Goal: Complete application form

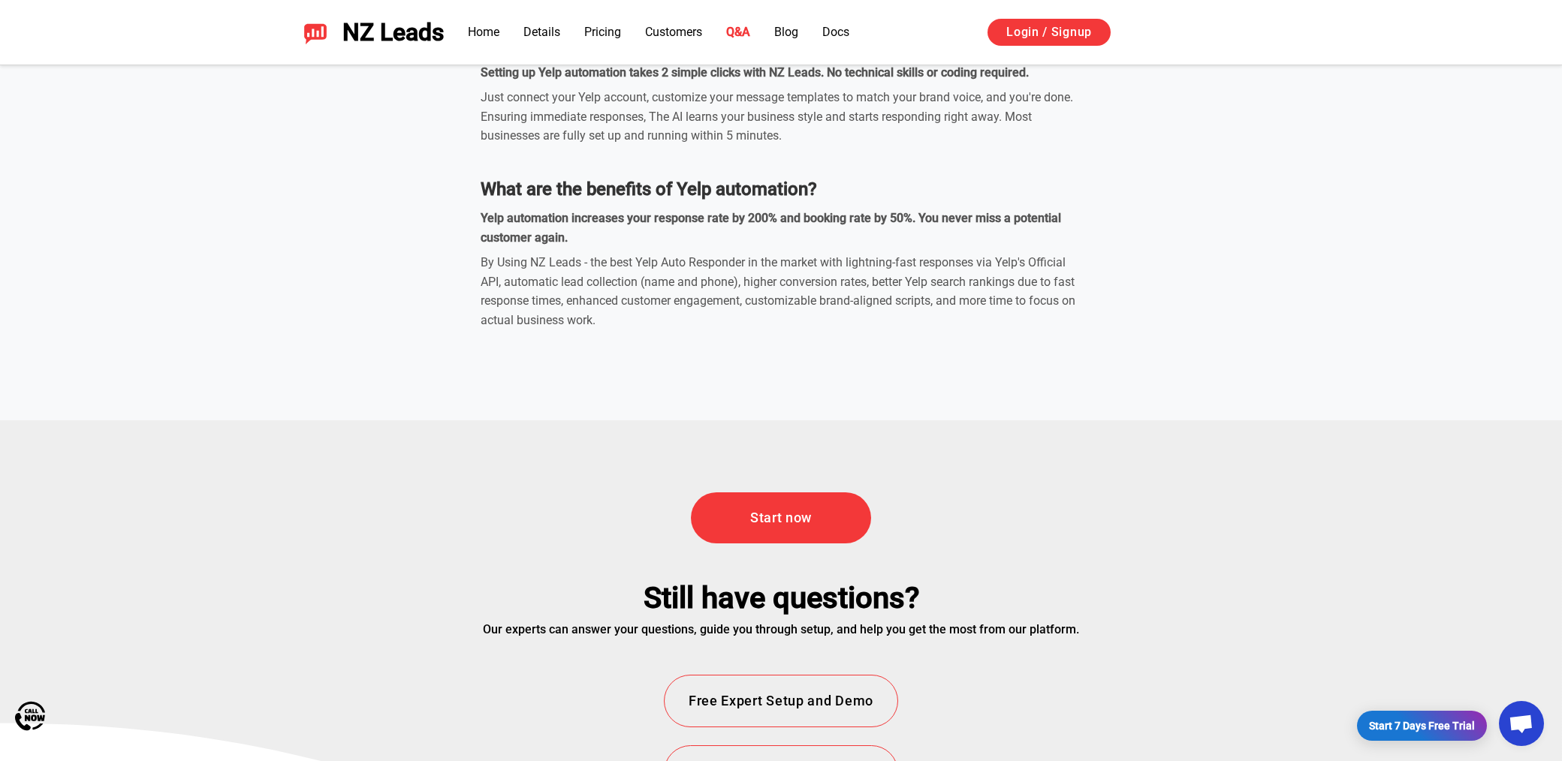
scroll to position [5404, 0]
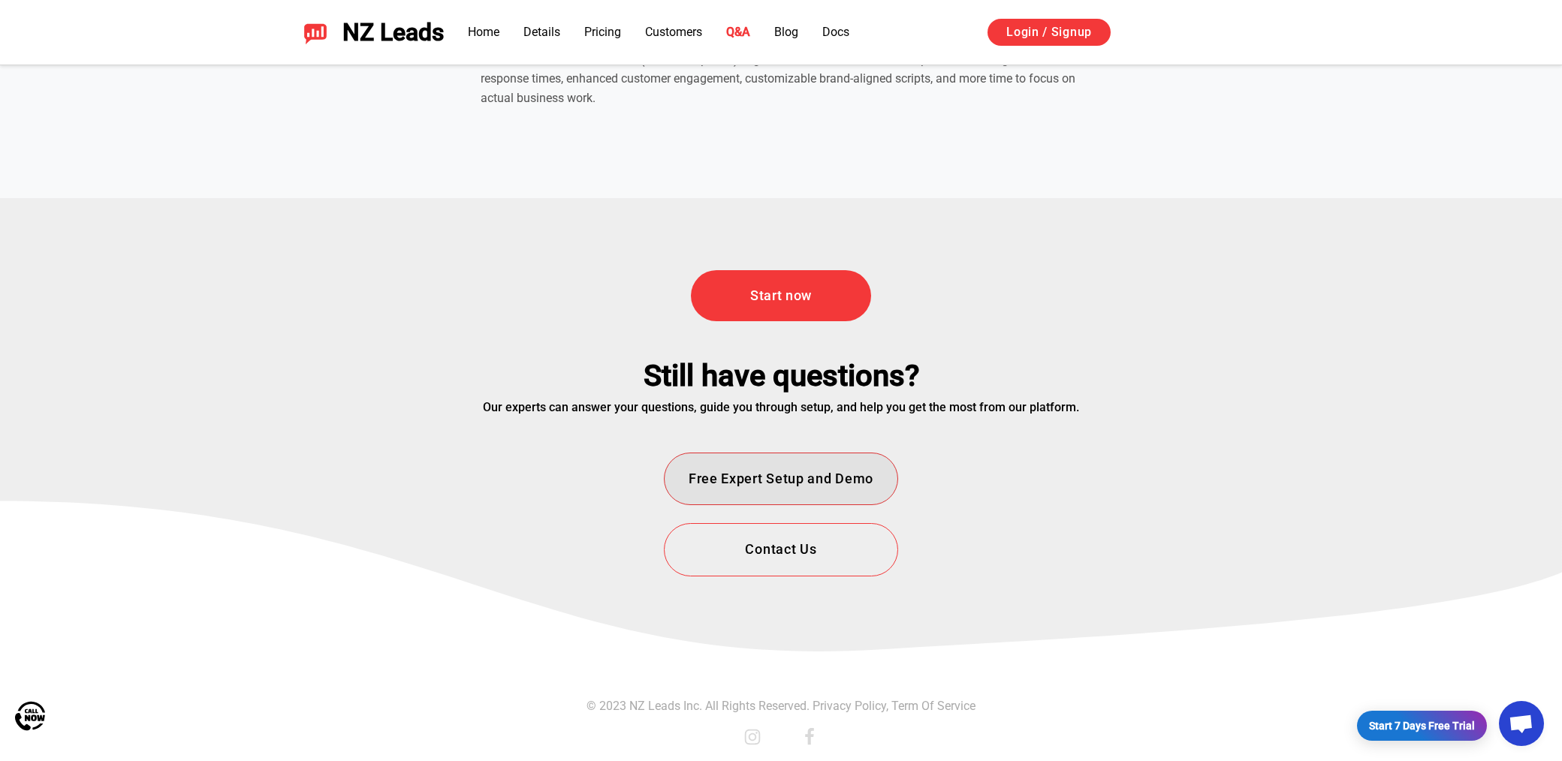
click at [861, 480] on button "Free Expert Setup and Demo" at bounding box center [781, 479] width 234 height 53
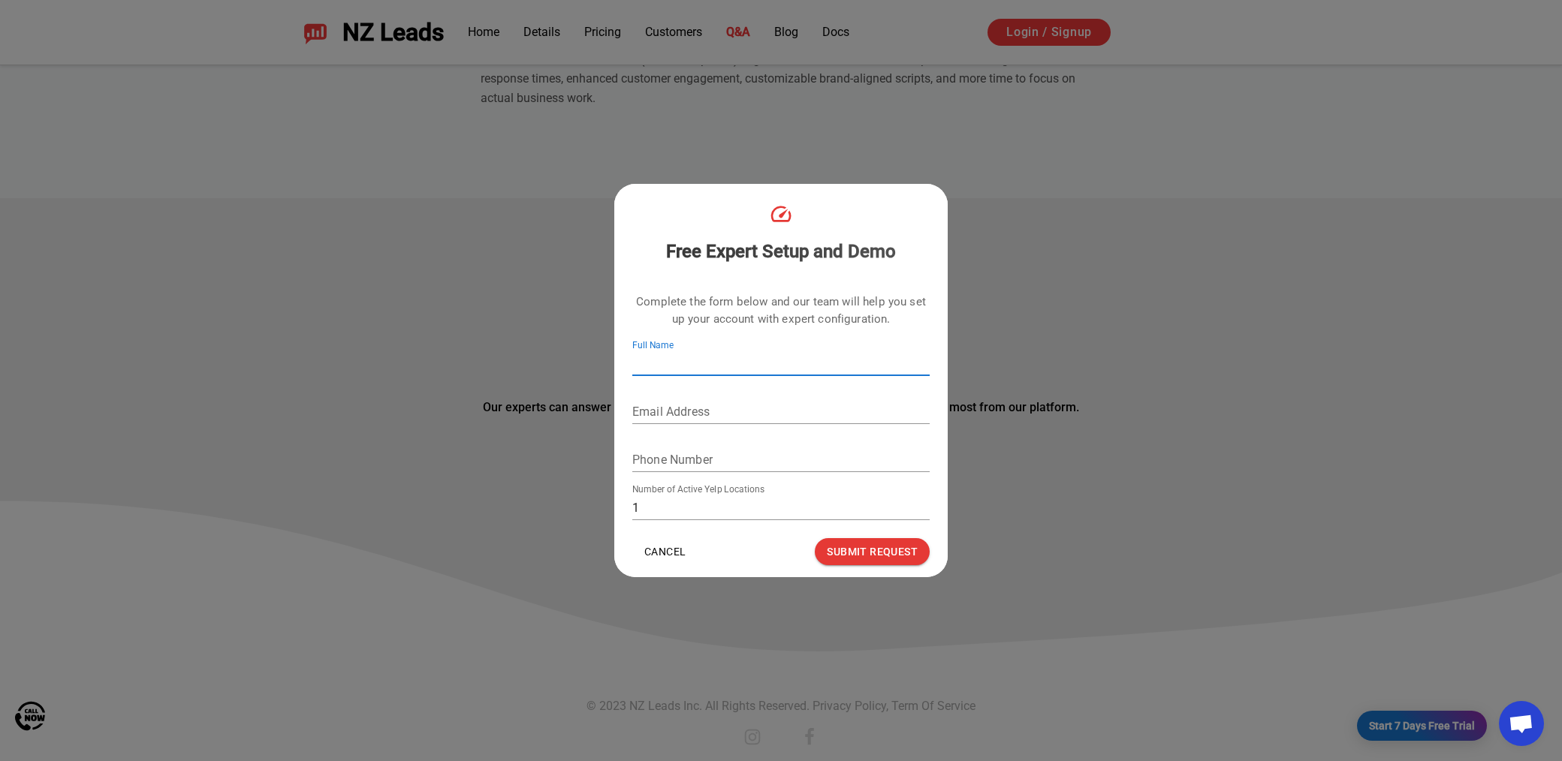
click at [776, 369] on input "Full Name" at bounding box center [780, 364] width 297 height 24
click at [692, 356] on input "Full Name" at bounding box center [780, 364] width 297 height 24
type input "Devin Cannon"
click at [915, 157] on div "Free Expert Setup and Demo Complete the form below and our team will help you s…" at bounding box center [781, 380] width 1562 height 761
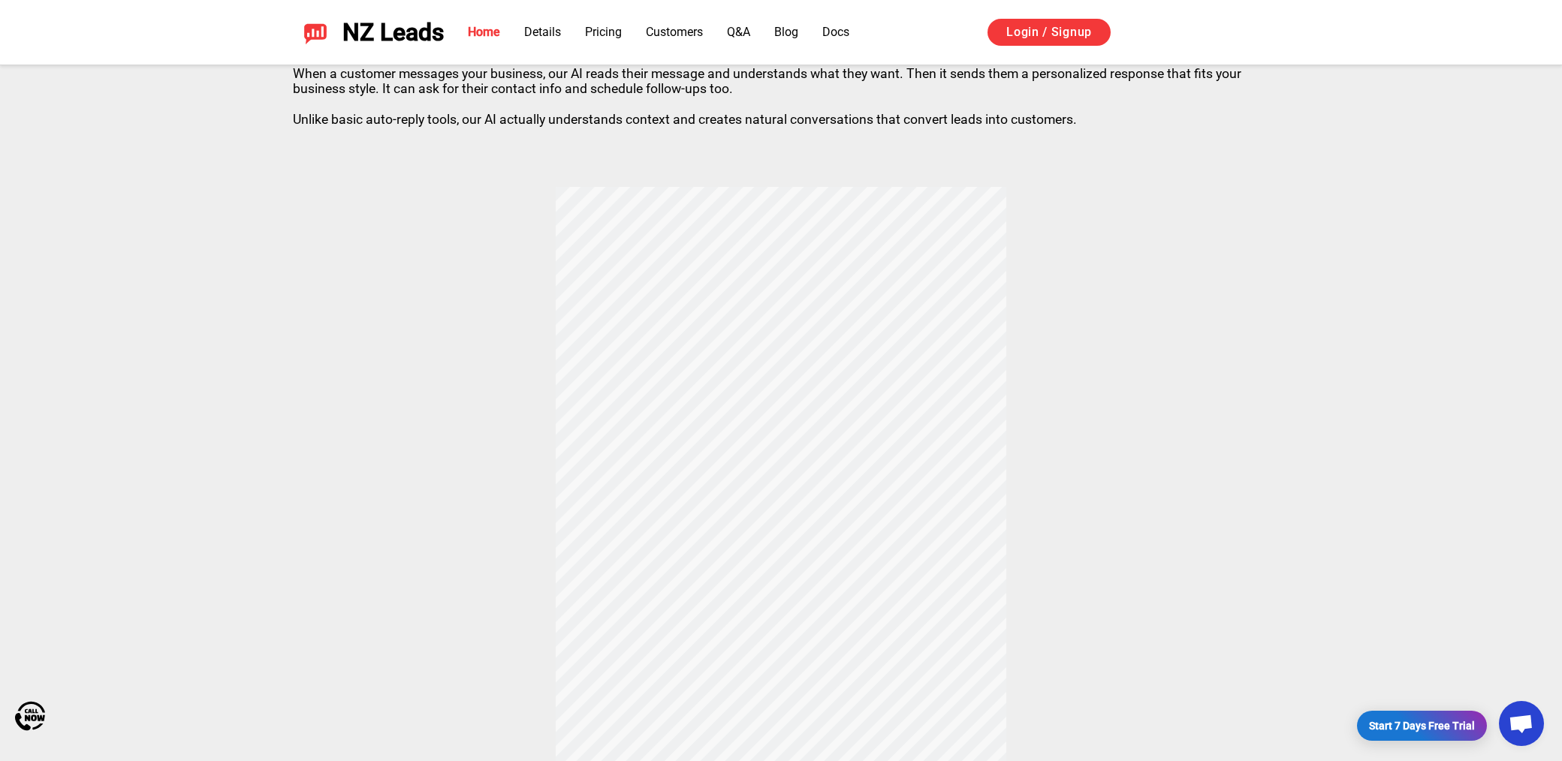
scroll to position [222, 0]
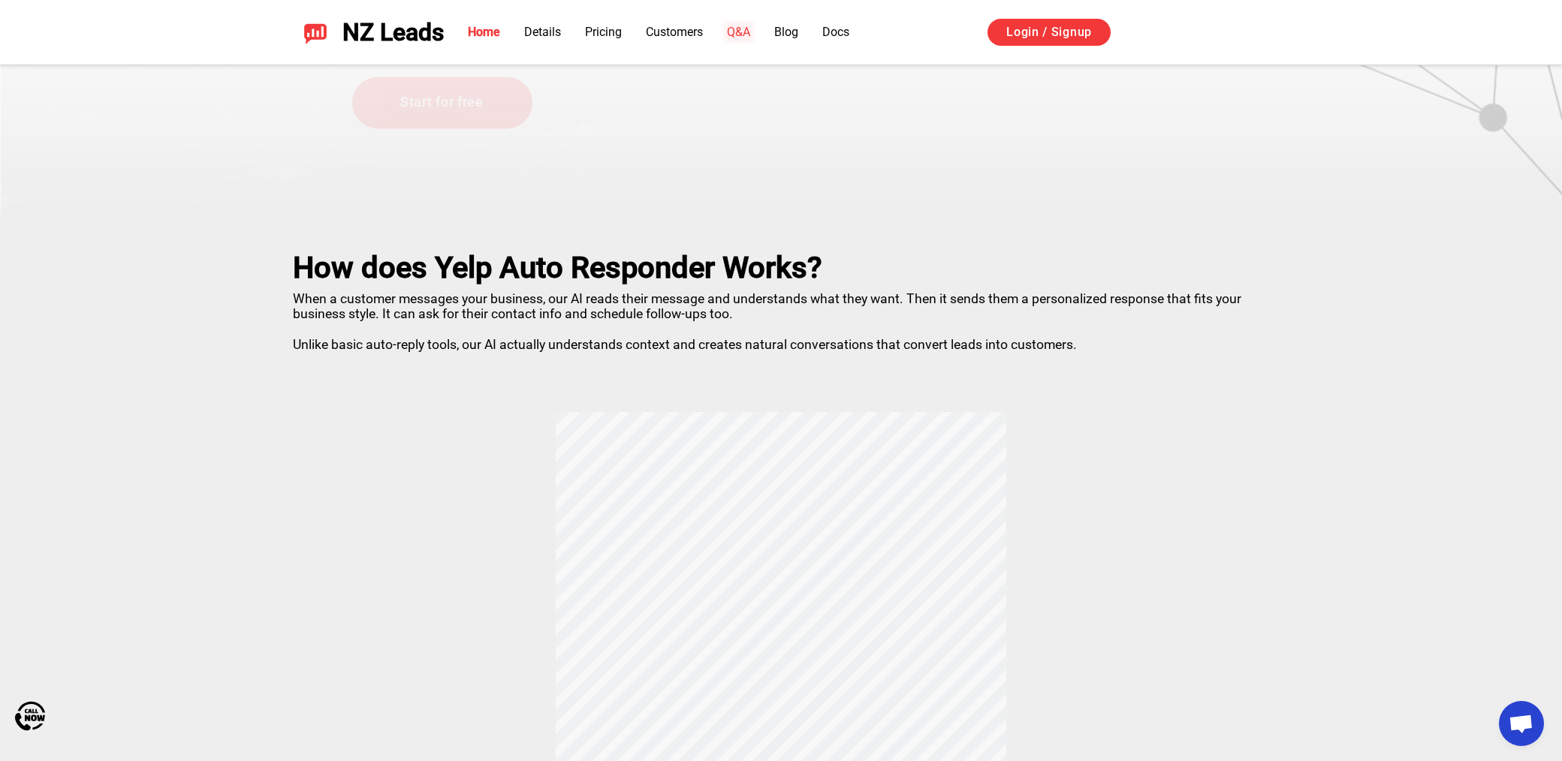
click at [748, 35] on link "Q&A" at bounding box center [738, 32] width 23 height 14
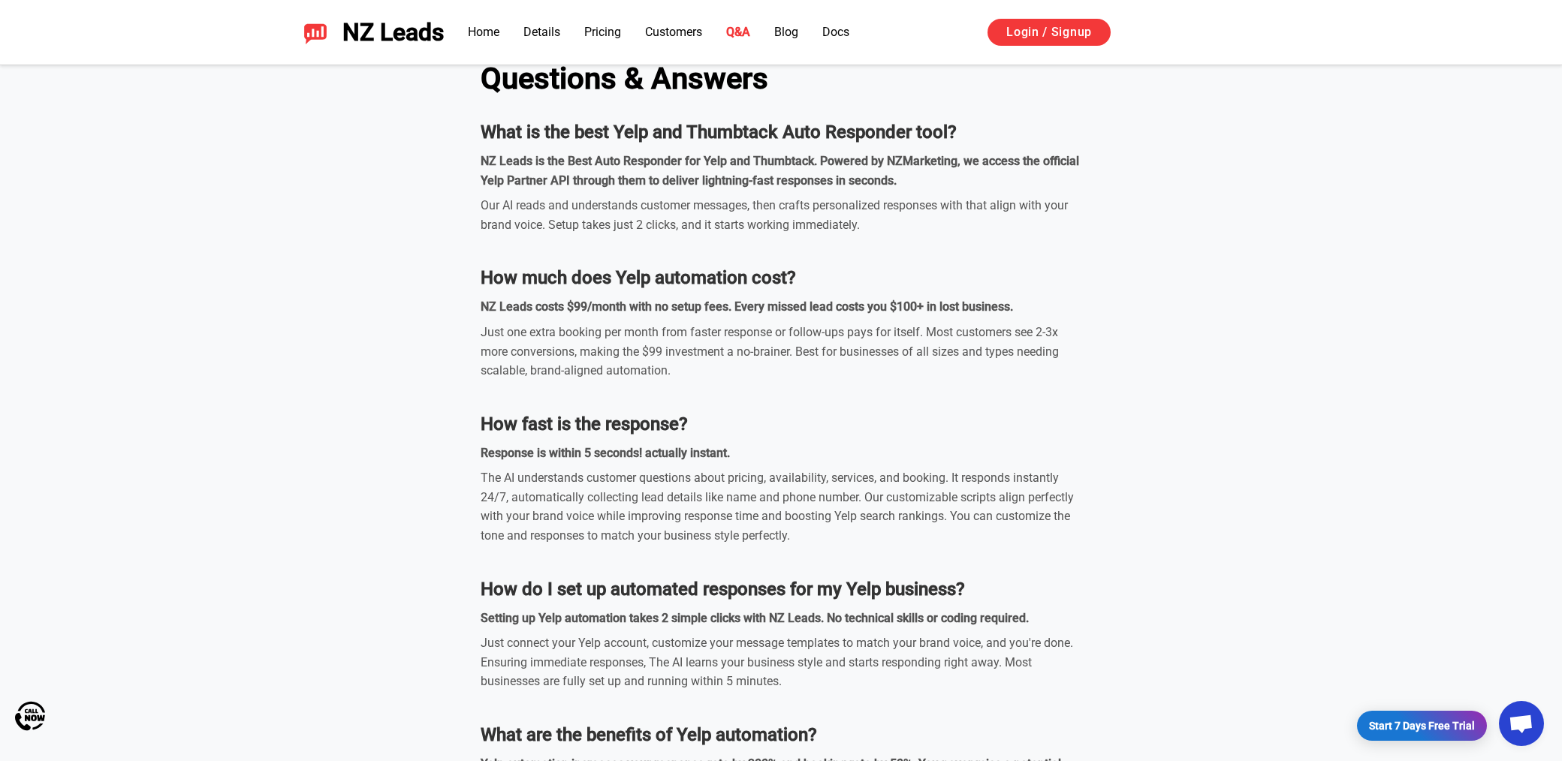
scroll to position [4561, 0]
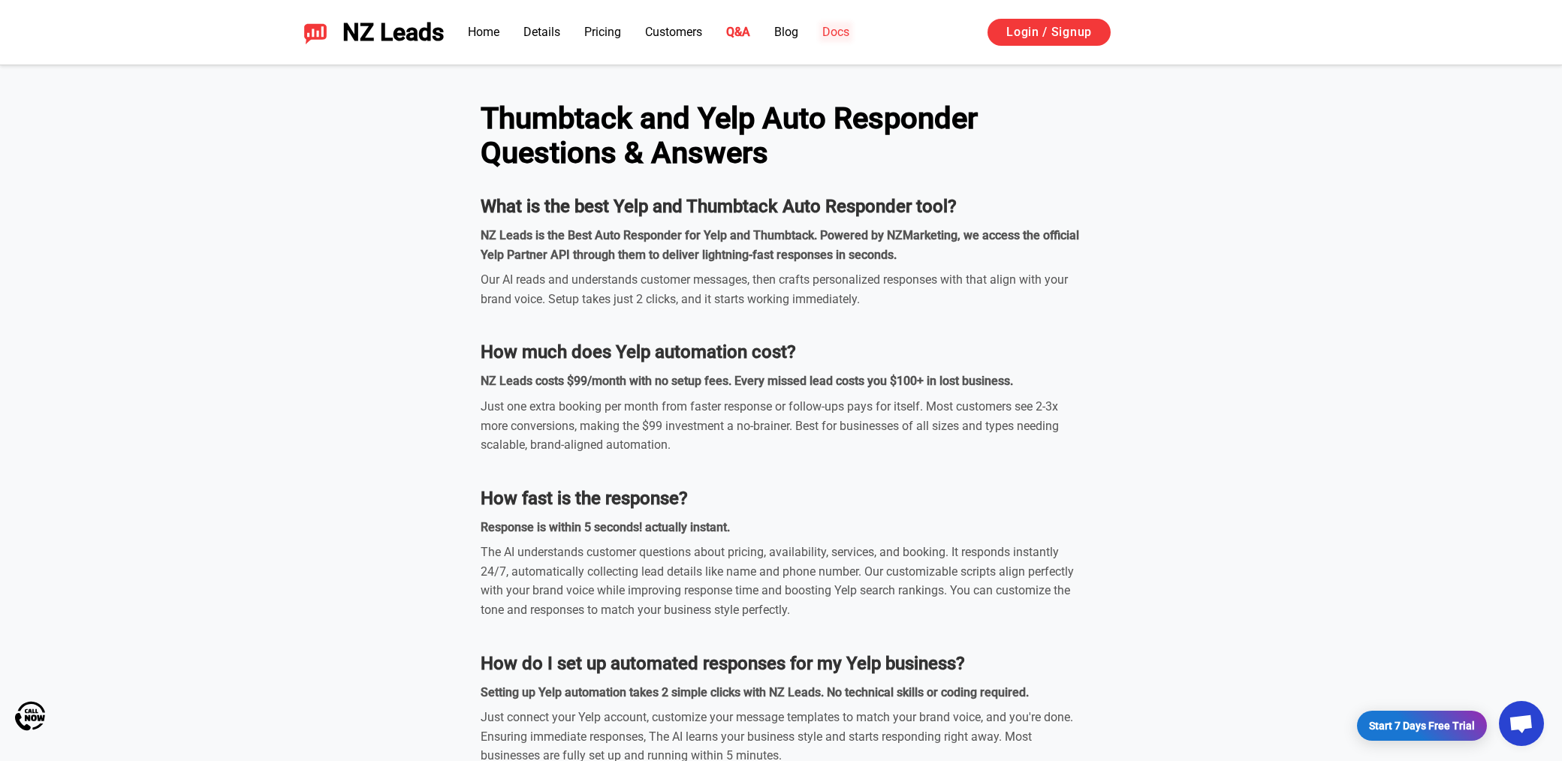
click at [834, 33] on link "Docs" at bounding box center [835, 32] width 27 height 14
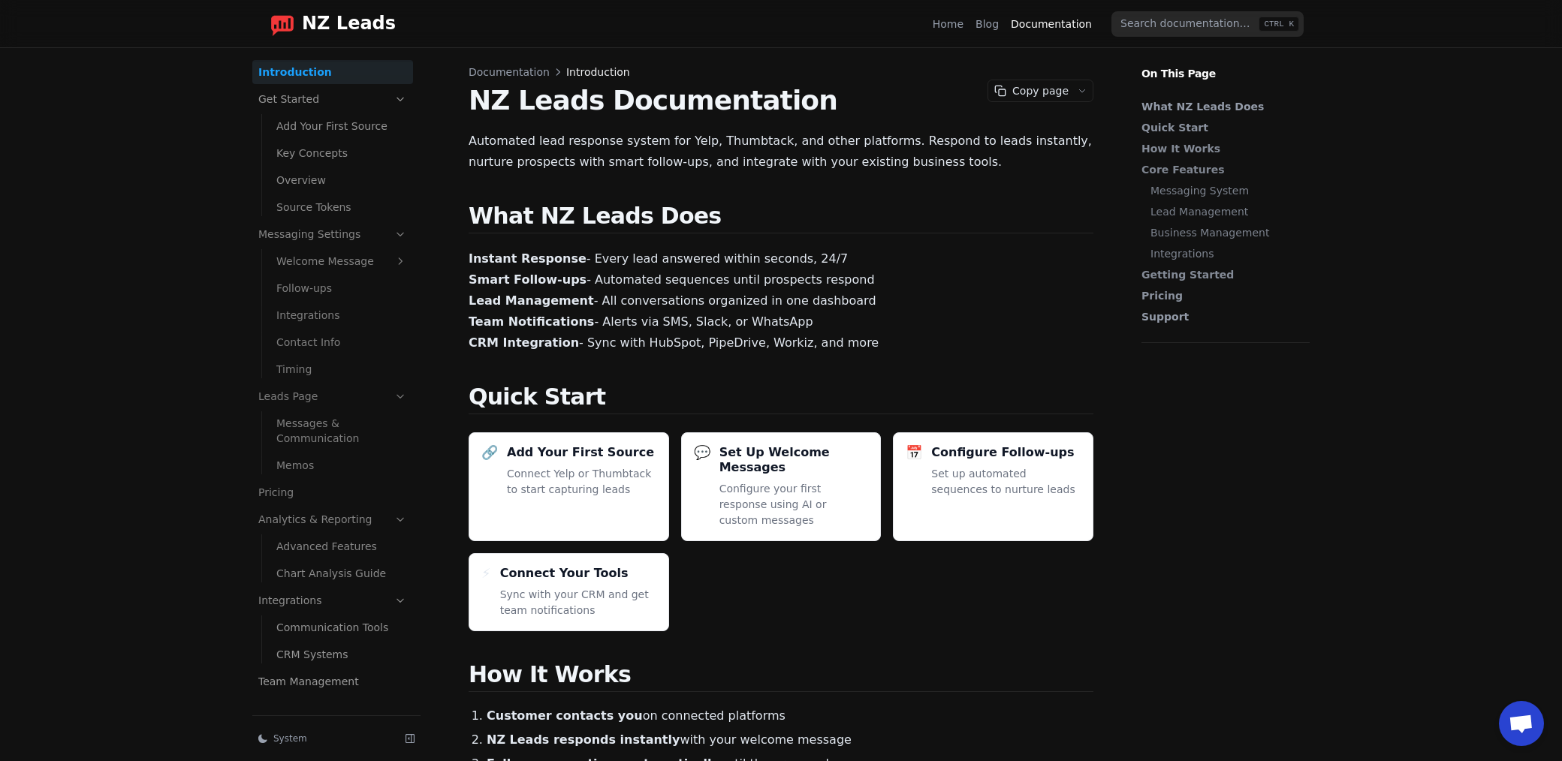
click at [336, 424] on link "Messages & Communication" at bounding box center [341, 431] width 143 height 39
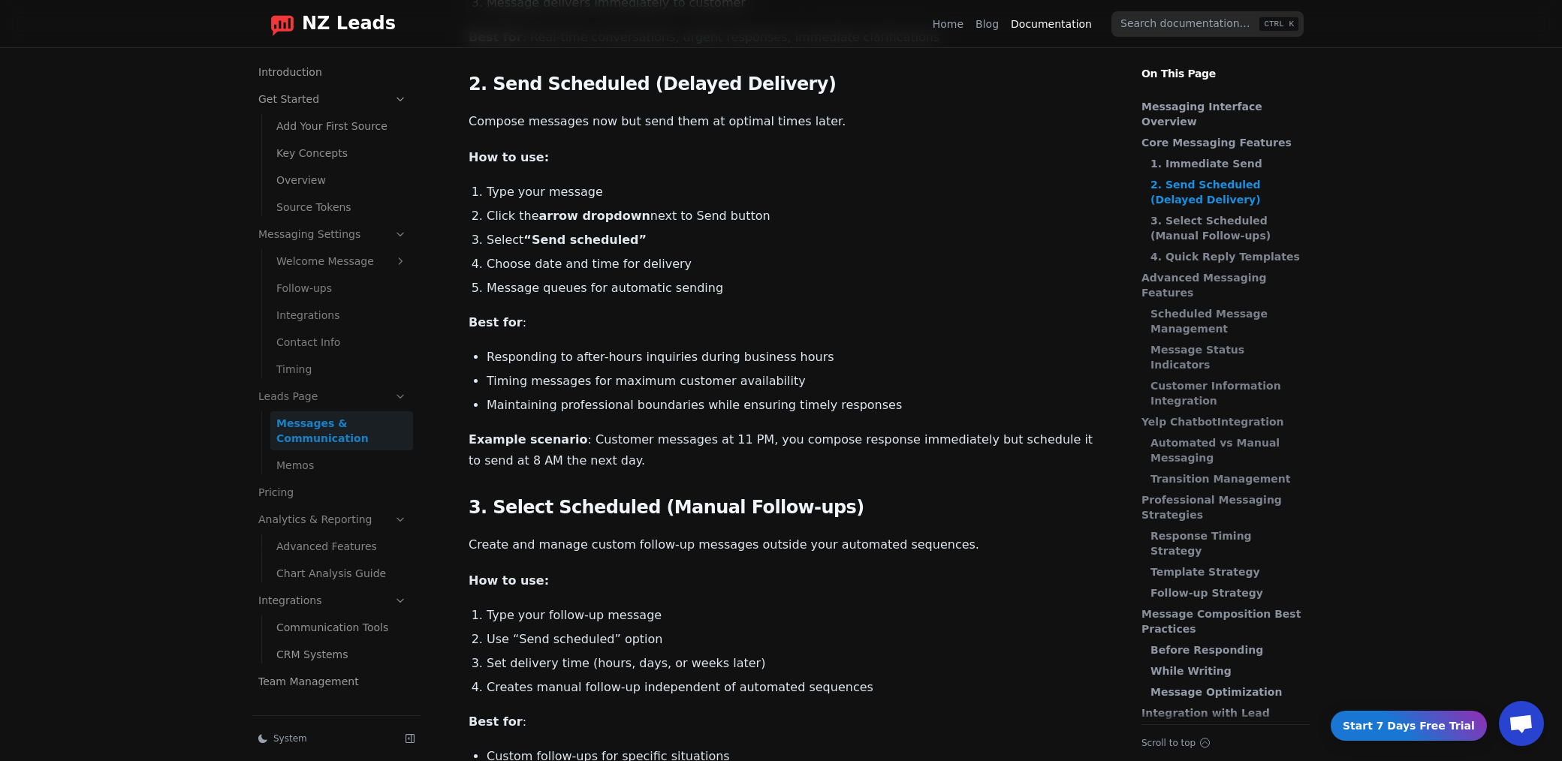
scroll to position [751, 0]
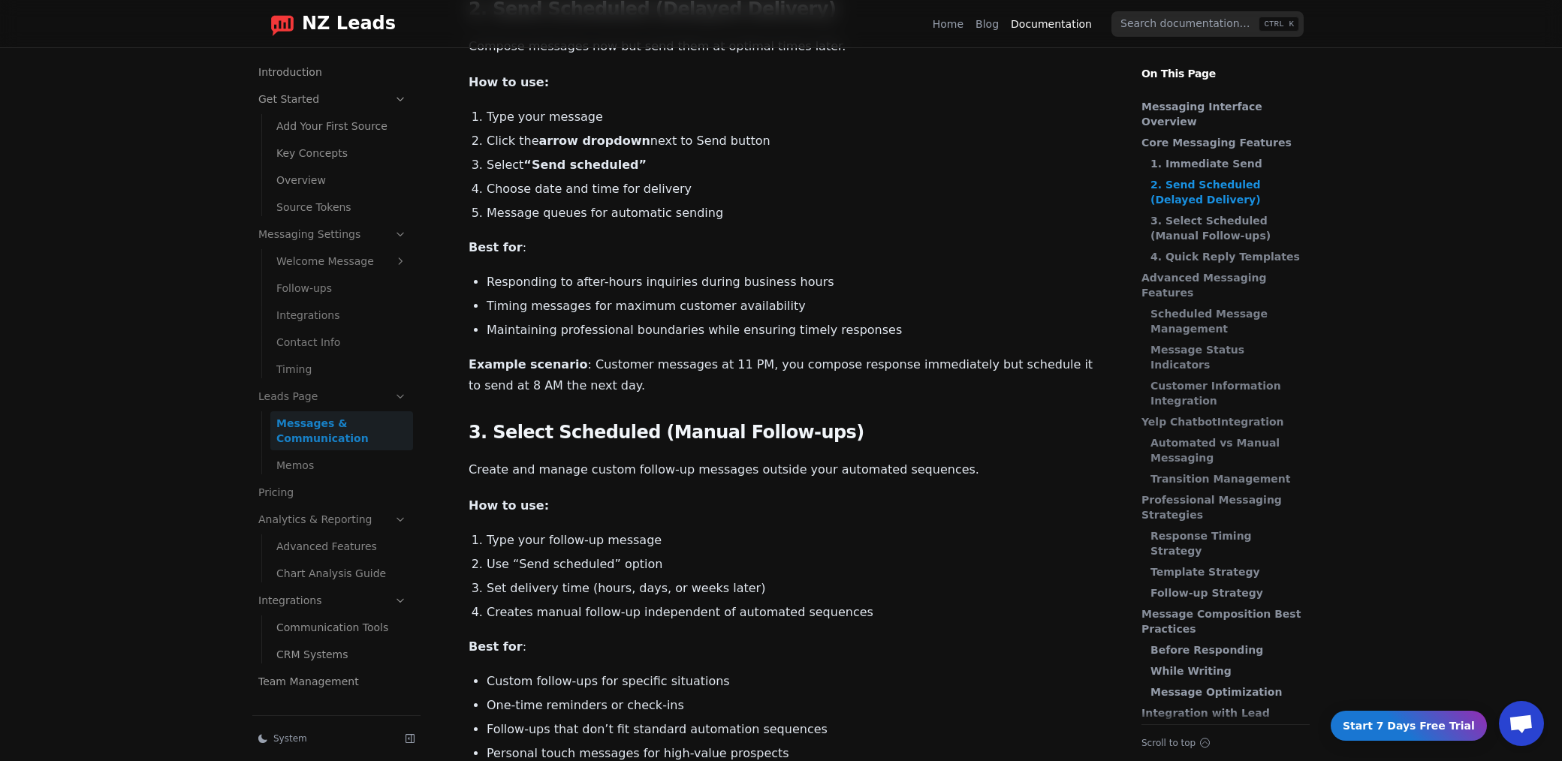
click at [312, 648] on link "CRM Systems" at bounding box center [341, 655] width 143 height 24
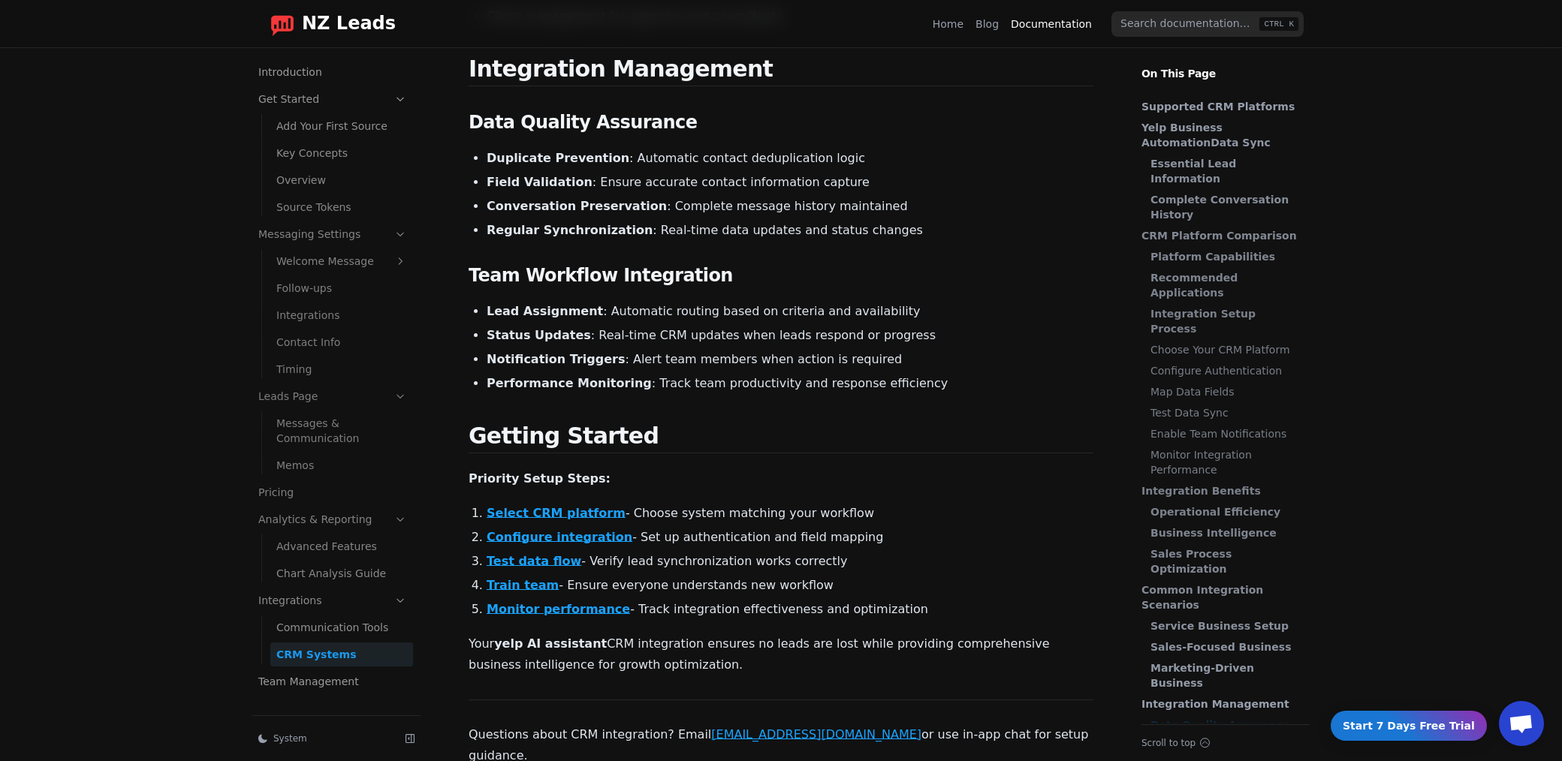
scroll to position [2603, 0]
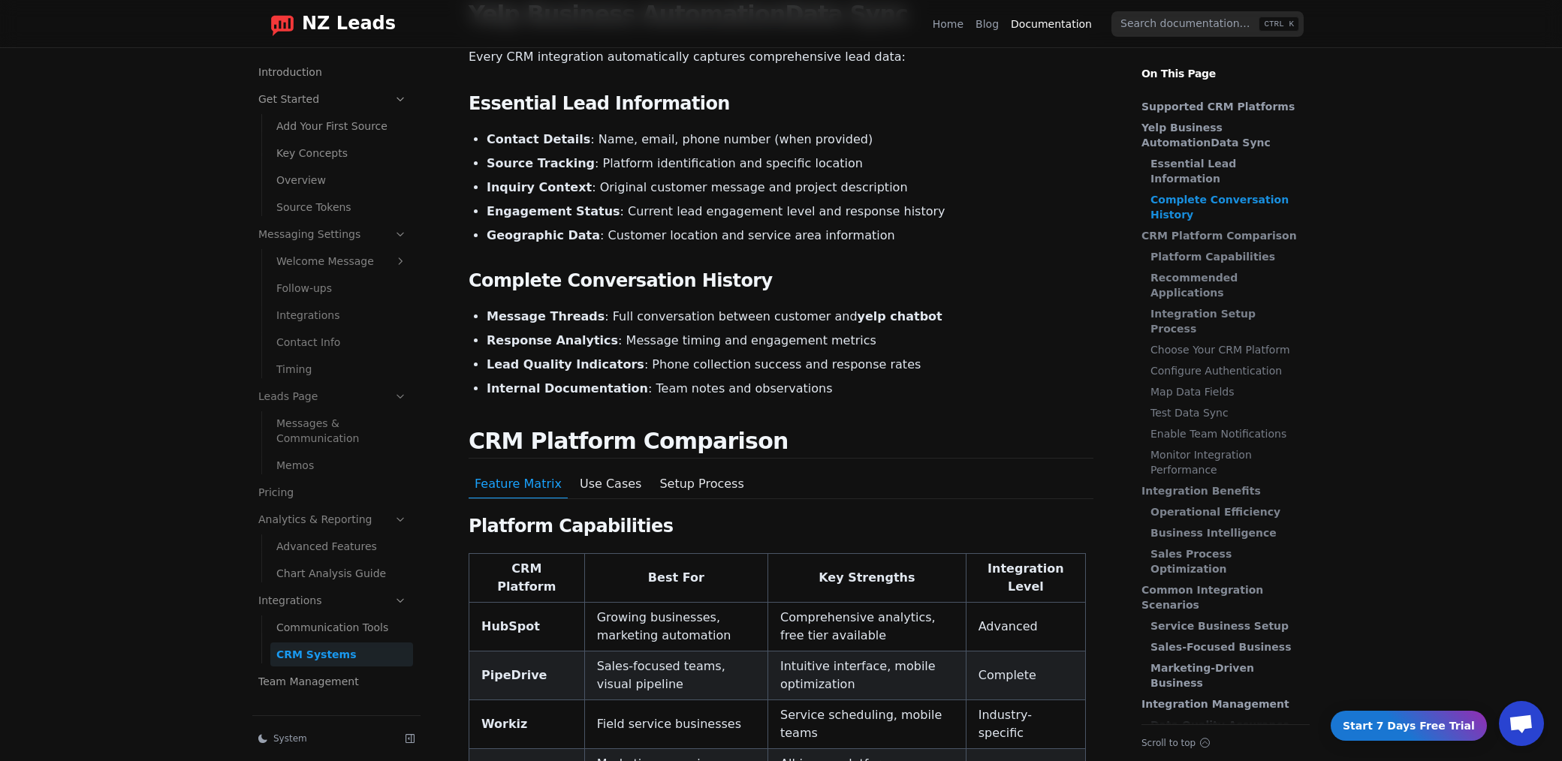
scroll to position [0, 0]
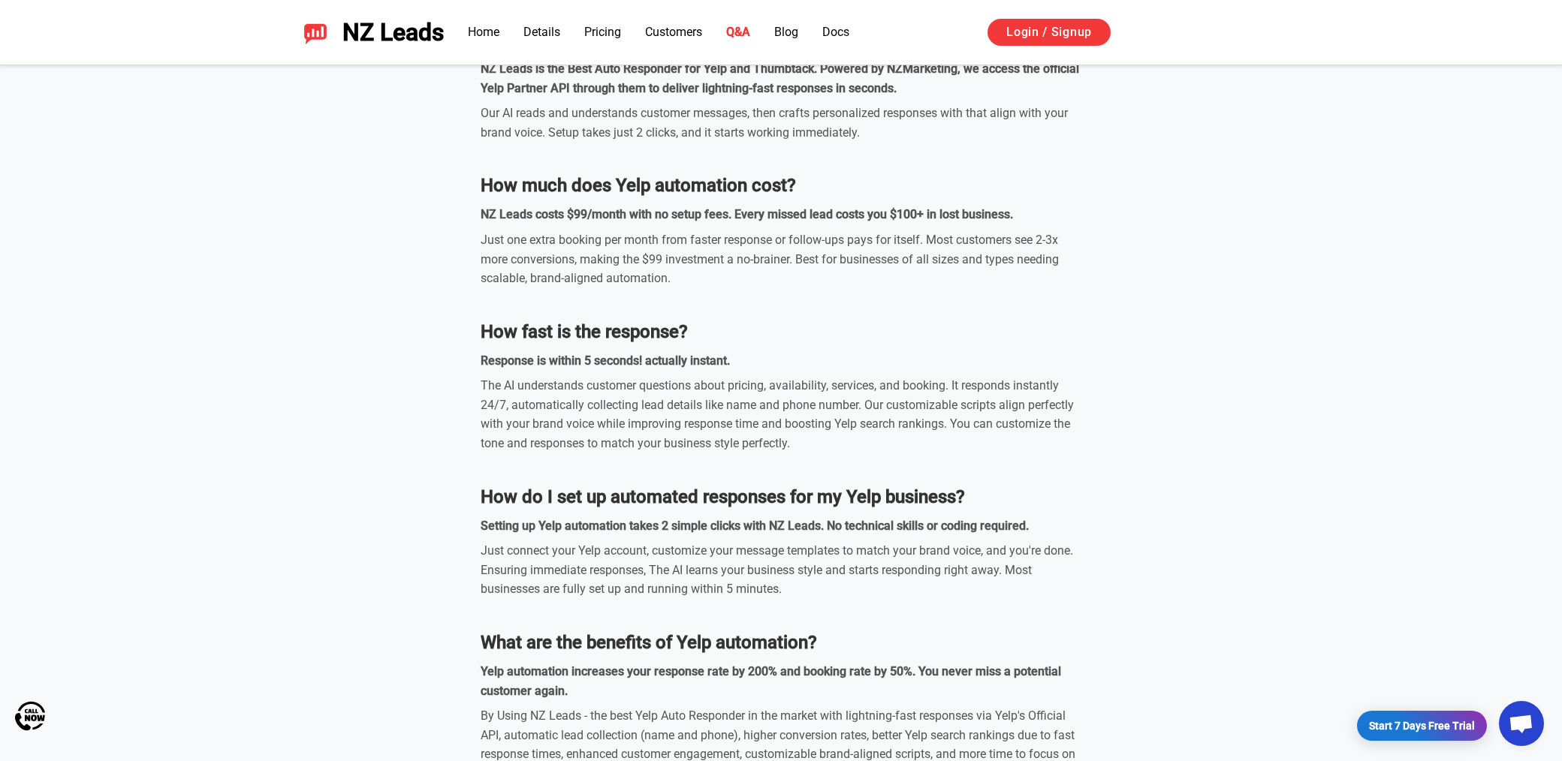
scroll to position [5404, 0]
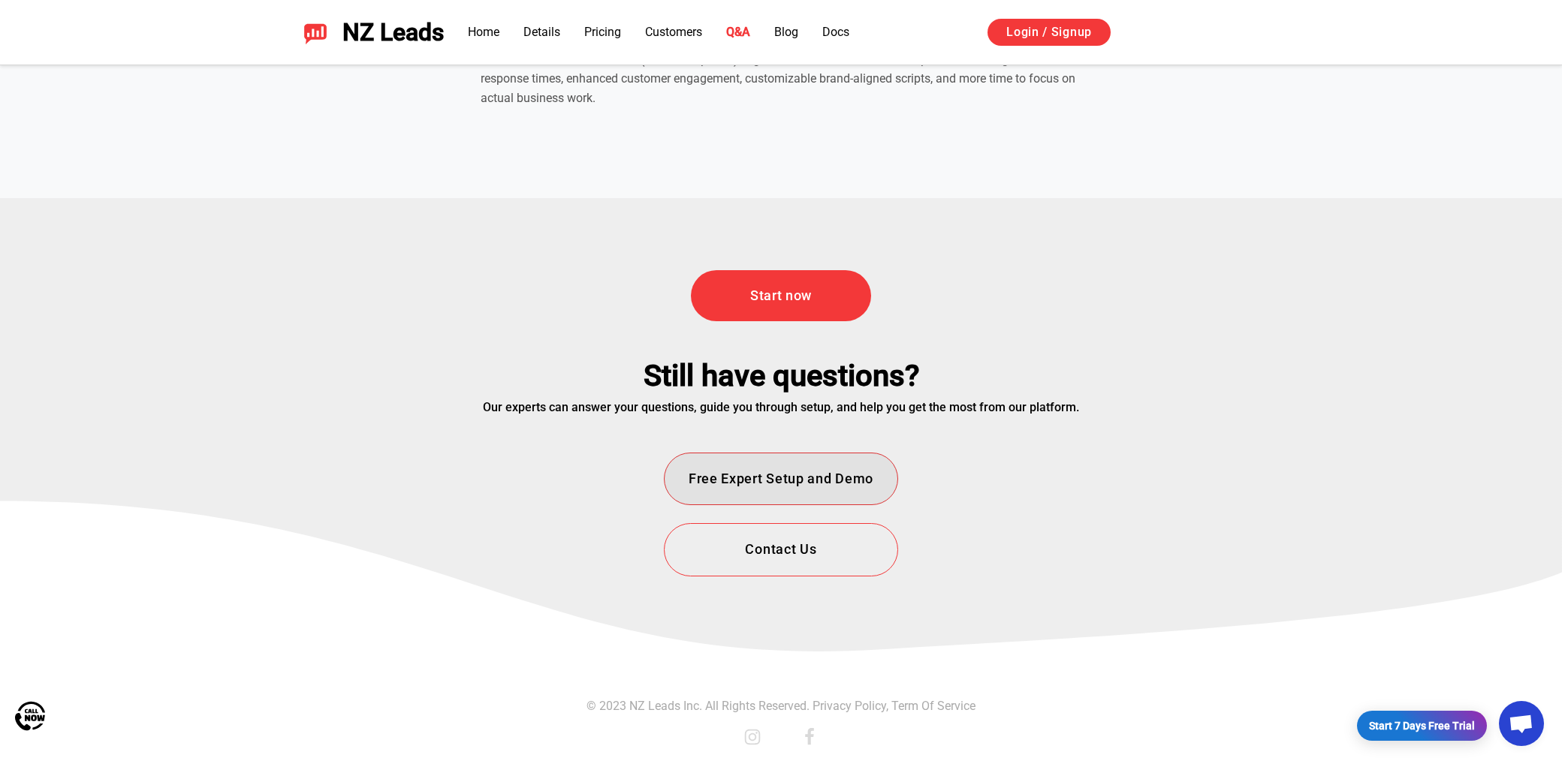
click at [858, 474] on button "Free Expert Setup and Demo" at bounding box center [781, 479] width 234 height 53
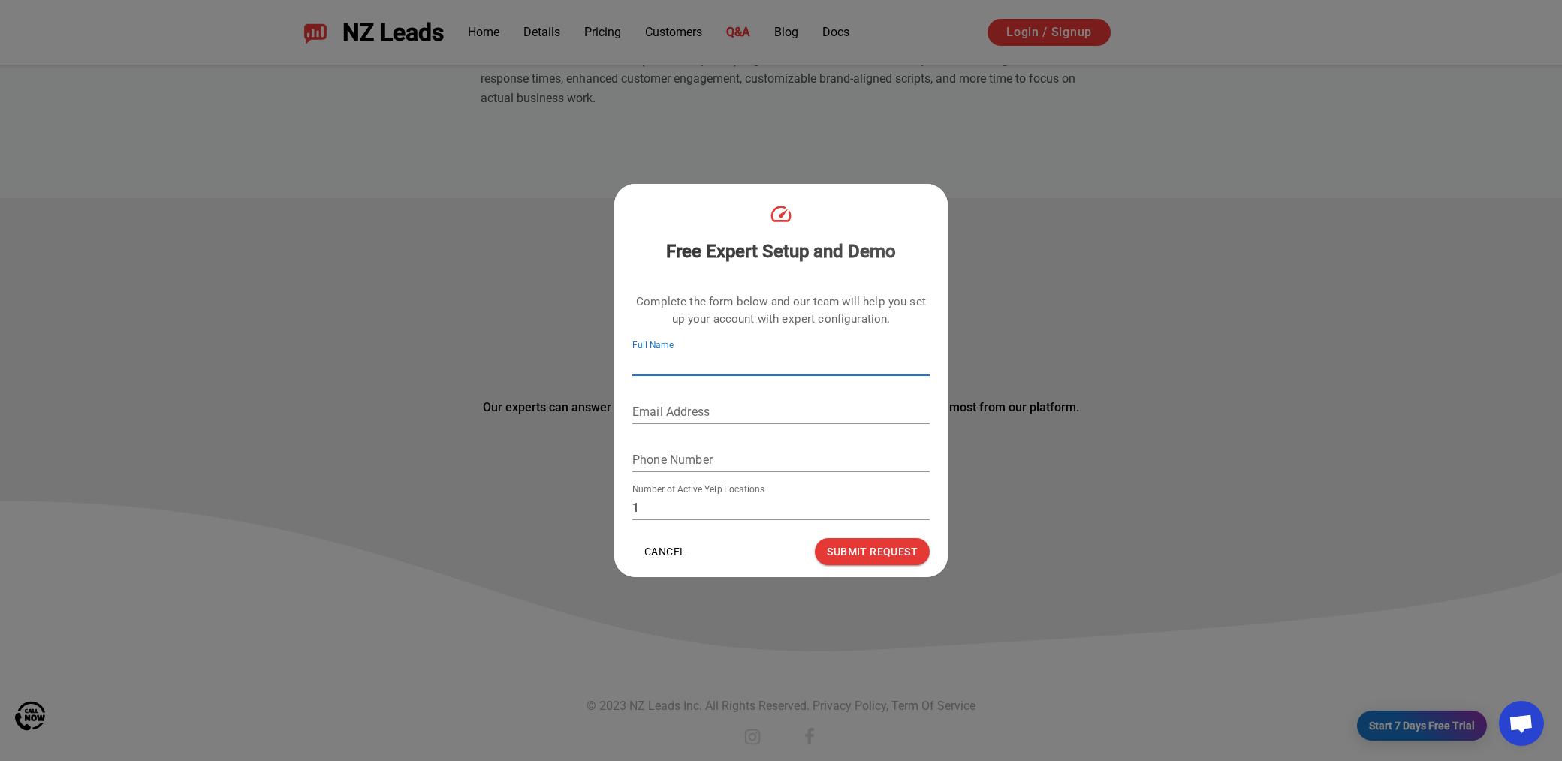
click at [758, 354] on input "Full Name" at bounding box center [780, 364] width 297 height 24
type input "[PERSON_NAME]"
click at [733, 408] on input "Email Address" at bounding box center [780, 412] width 297 height 24
type input "[EMAIL_ADDRESS][DOMAIN_NAME]"
click at [719, 462] on input "Phone Number" at bounding box center [780, 460] width 297 height 24
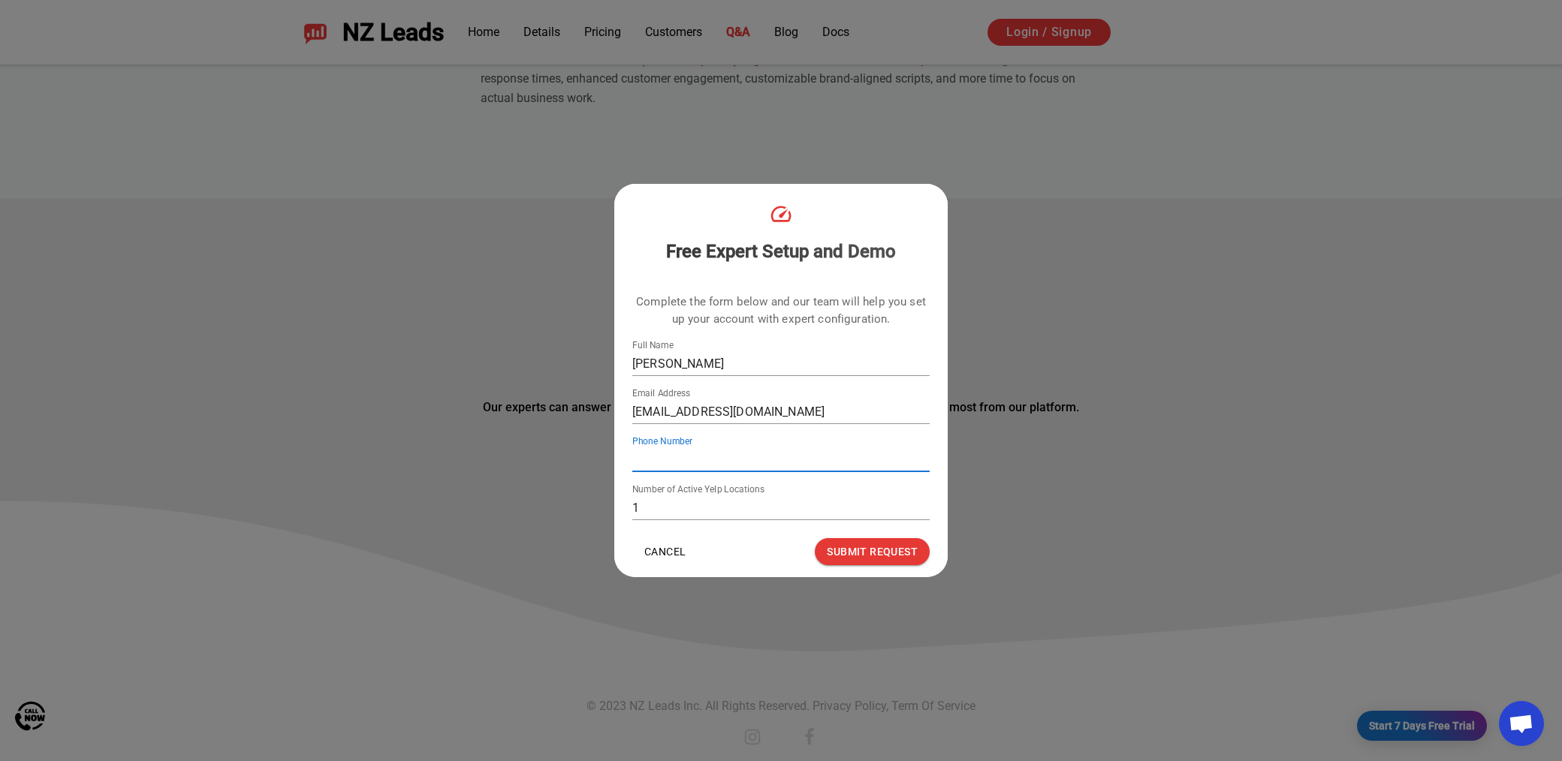
type input "4246039738"
type input "2"
click at [924, 505] on input "2" at bounding box center [780, 508] width 297 height 24
click at [891, 549] on button "Submit Request" at bounding box center [872, 552] width 115 height 28
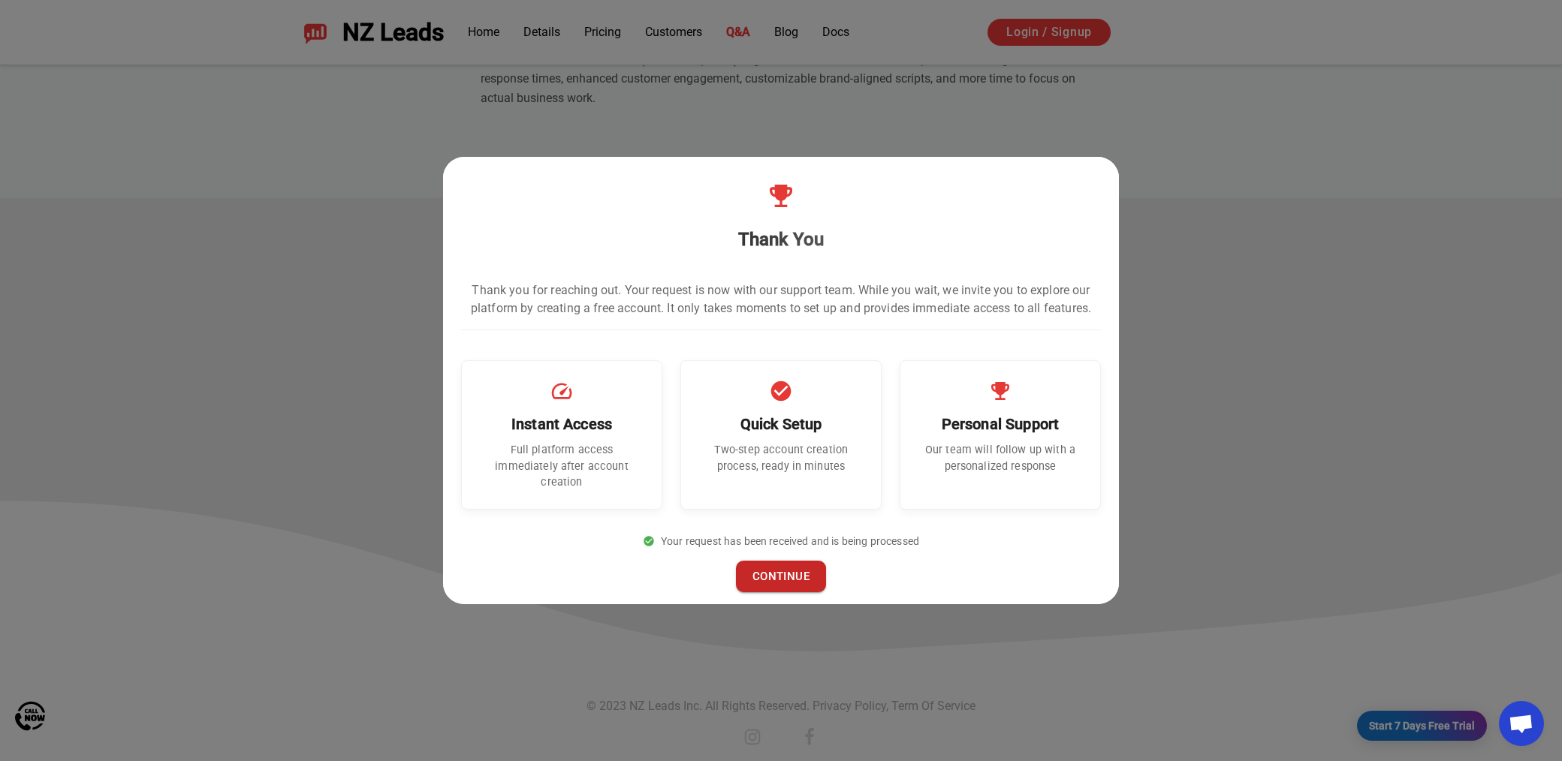
click at [779, 571] on button "CONTINUE" at bounding box center [781, 577] width 90 height 32
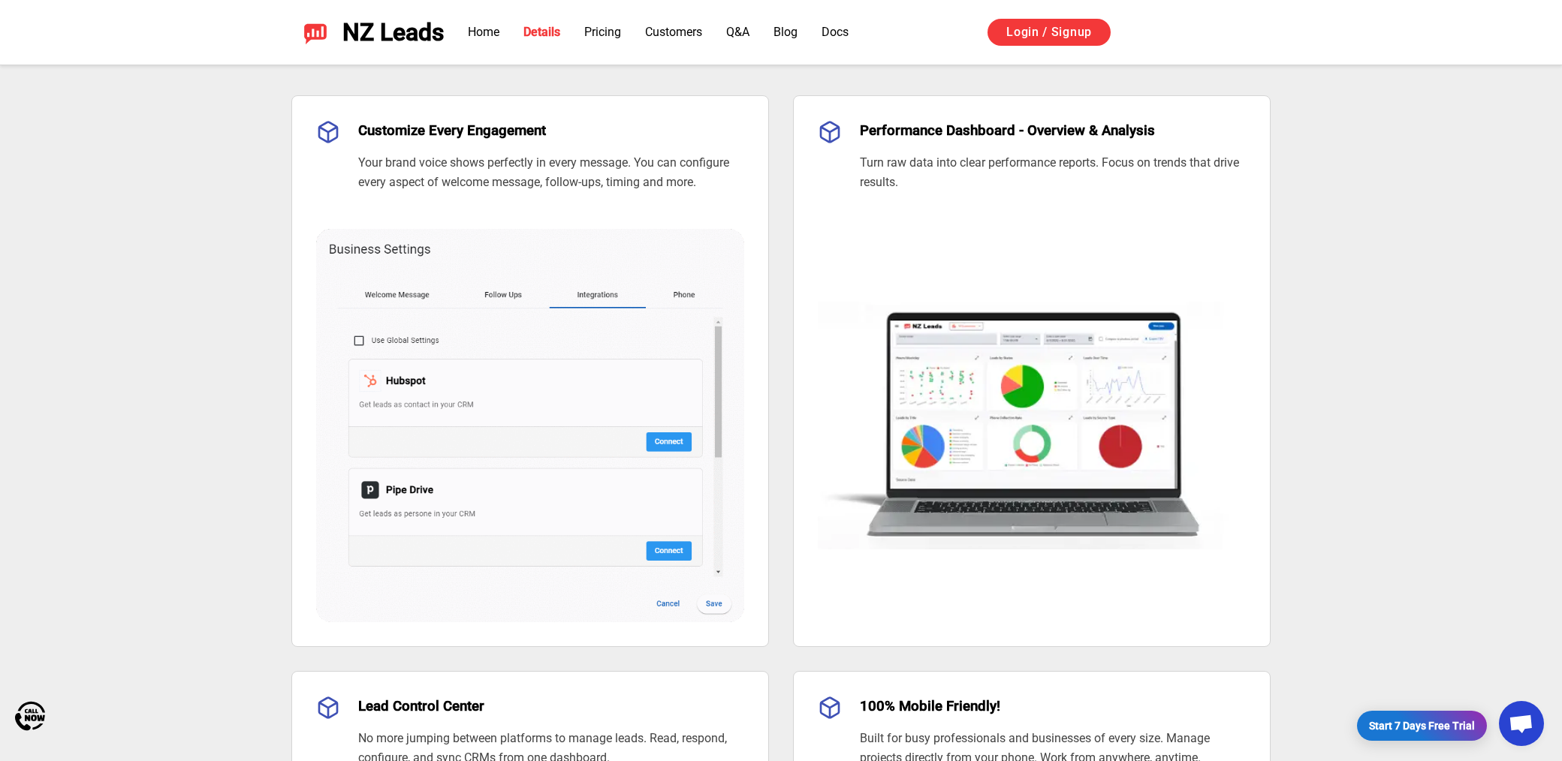
scroll to position [523, 0]
